Goal: Task Accomplishment & Management: Complete application form

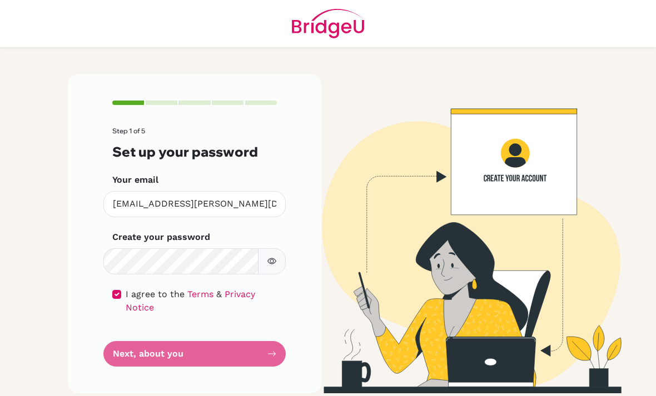
click at [265, 353] on form "Step 1 of 5 Set up your password Your email kaiya.ecklund@students.hope.edu.kh …" at bounding box center [194, 247] width 165 height 240
click at [264, 353] on form "Step 1 of 5 Set up your password Your email kaiya.ecklund@students.hope.edu.kh …" at bounding box center [194, 247] width 165 height 240
click at [270, 351] on form "Step 1 of 5 Set up your password Your email kaiya.ecklund@students.hope.edu.kh …" at bounding box center [194, 247] width 165 height 240
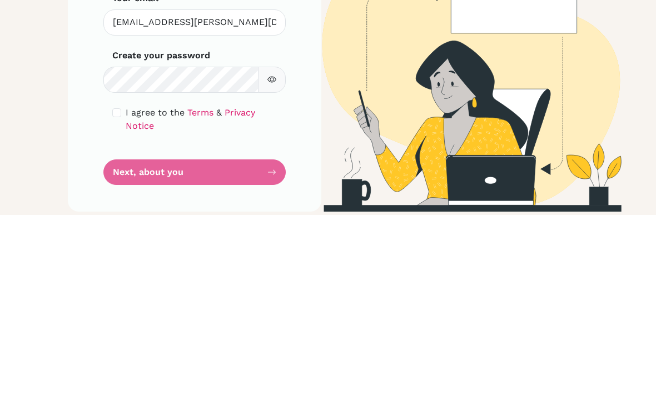
click at [117, 290] on input "checkbox" at bounding box center [116, 294] width 9 height 9
checkbox input "true"
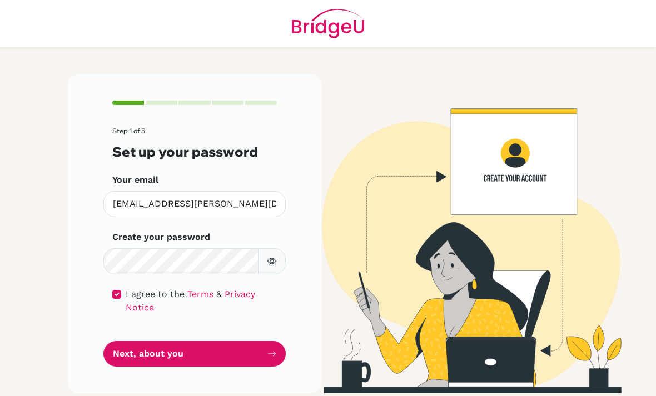
click at [147, 341] on button "Next, about you" at bounding box center [194, 354] width 182 height 26
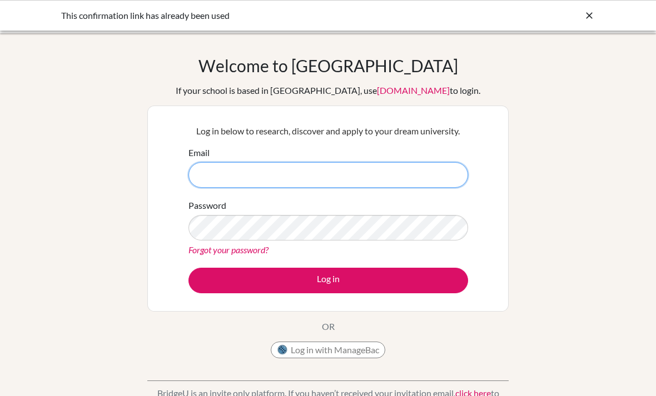
type input "[EMAIL_ADDRESS][PERSON_NAME][DOMAIN_NAME]"
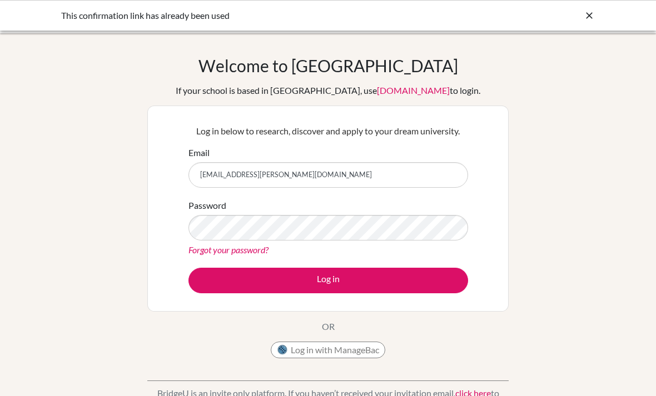
click at [328, 280] on button "Log in" at bounding box center [328, 281] width 280 height 26
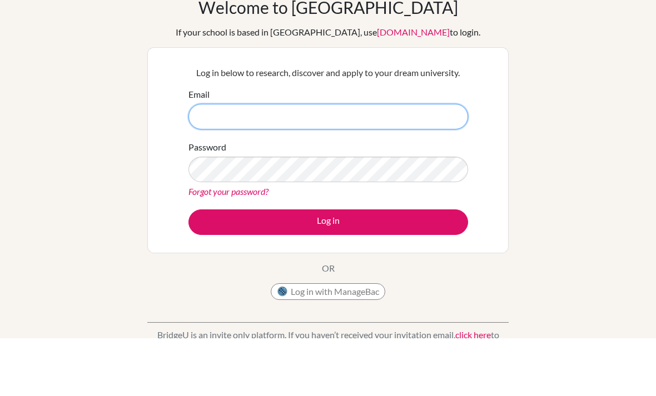
type input "[EMAIL_ADDRESS][PERSON_NAME][DOMAIN_NAME]"
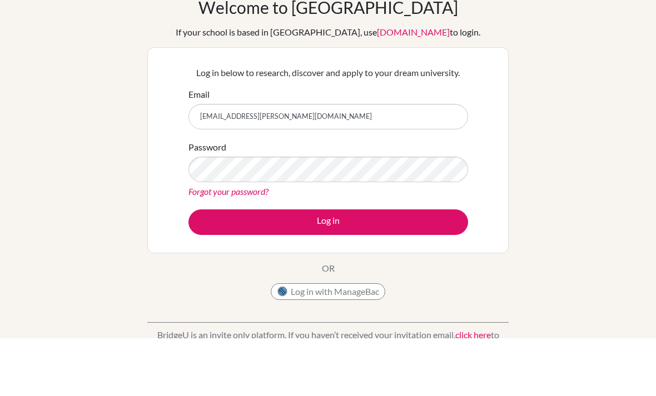
scroll to position [58, 0]
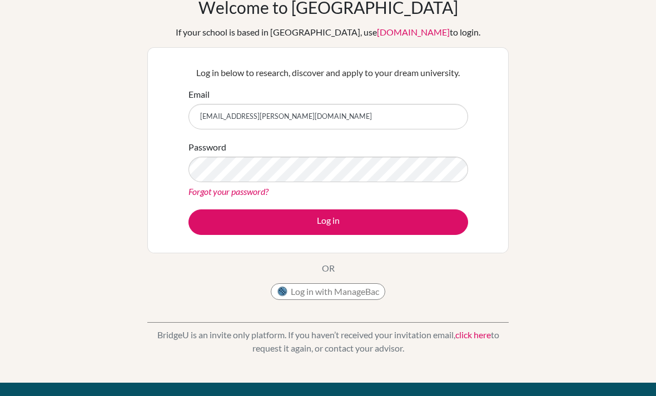
click at [338, 210] on button "Log in" at bounding box center [328, 223] width 280 height 26
click at [355, 210] on button "Log in" at bounding box center [328, 223] width 280 height 26
